Goal: Find contact information: Find contact information

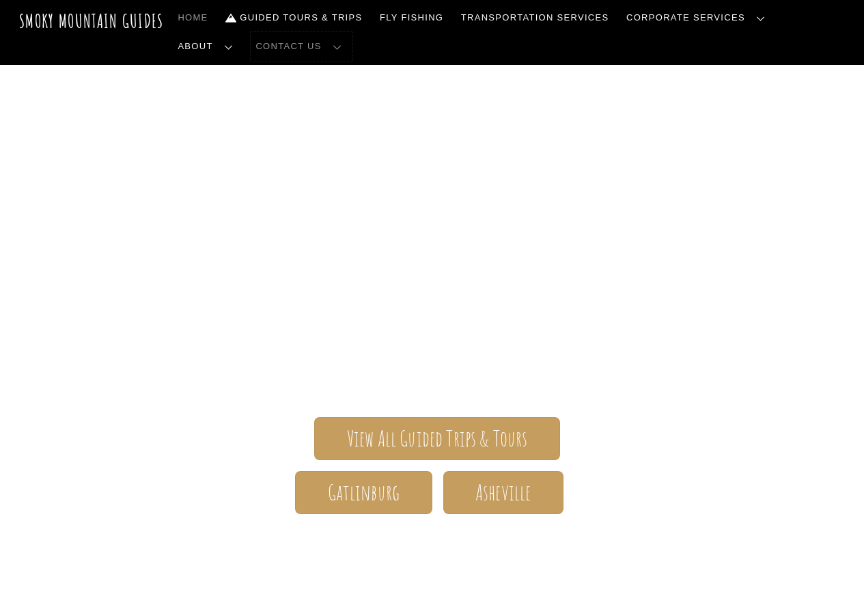
click at [251, 47] on link "Contact Us" at bounding box center [302, 46] width 102 height 29
click at [0, 0] on link "Contact Us" at bounding box center [0, 0] width 0 height 0
